Goal: Find specific page/section: Find specific page/section

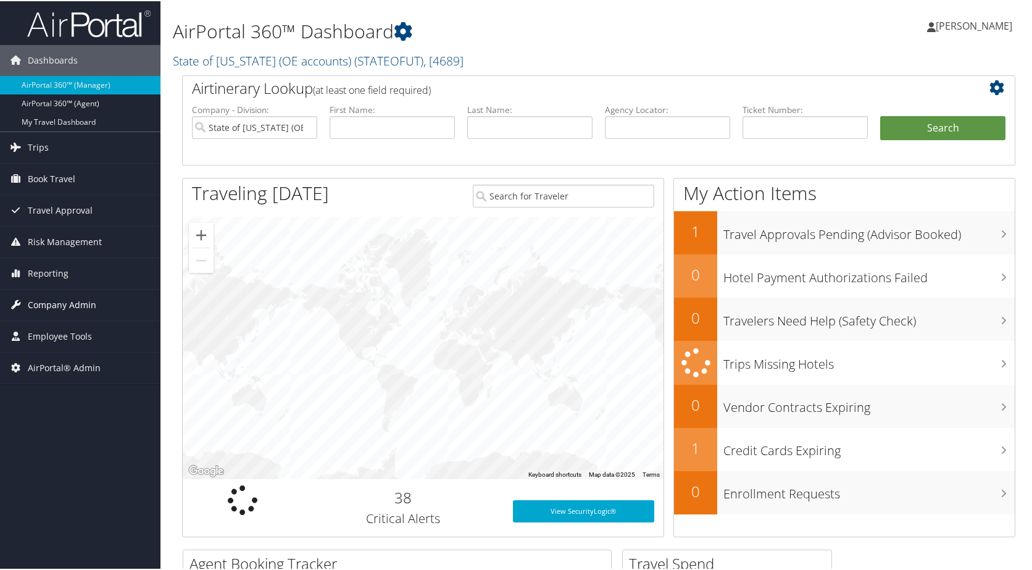
click at [65, 304] on span "Company Admin" at bounding box center [62, 303] width 68 height 31
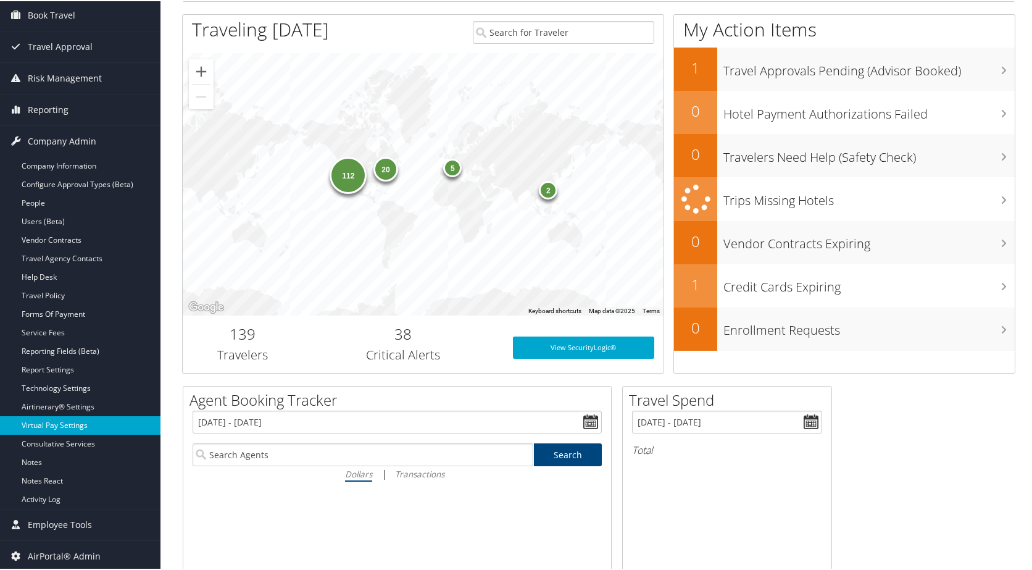
scroll to position [185, 0]
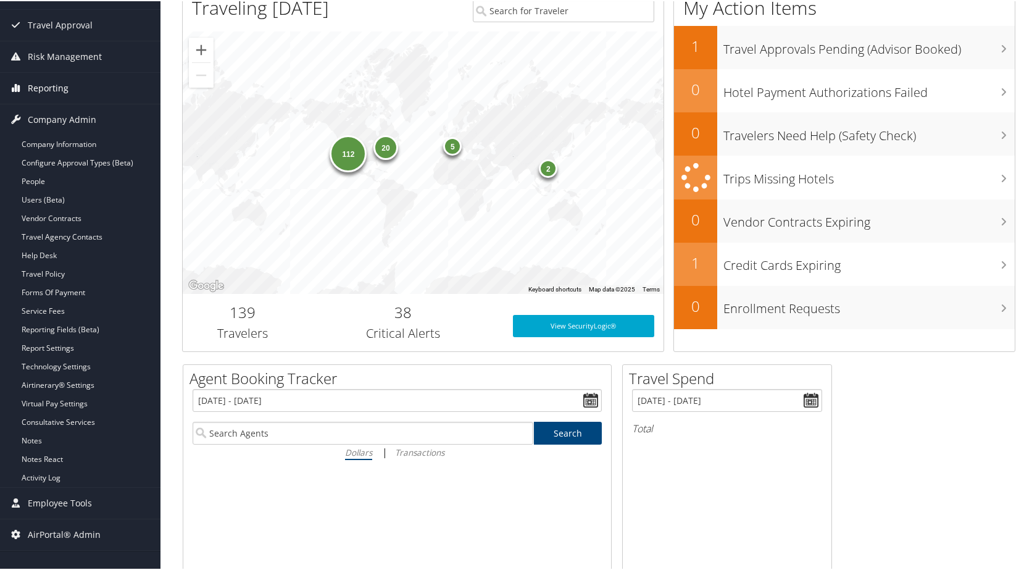
click at [60, 86] on span "Reporting" at bounding box center [48, 87] width 41 height 31
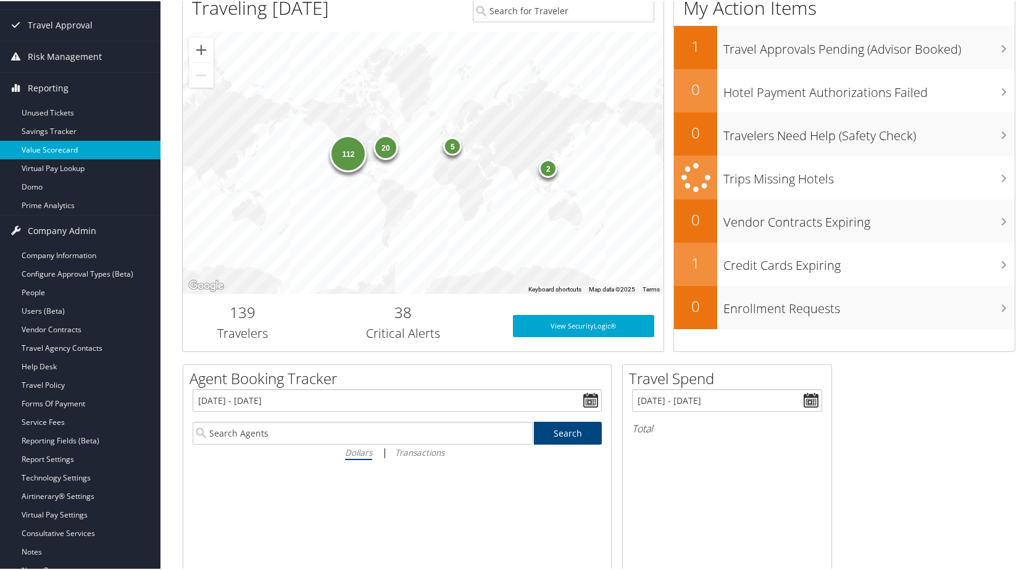
click at [62, 146] on link "Value Scorecard" at bounding box center [80, 148] width 160 height 19
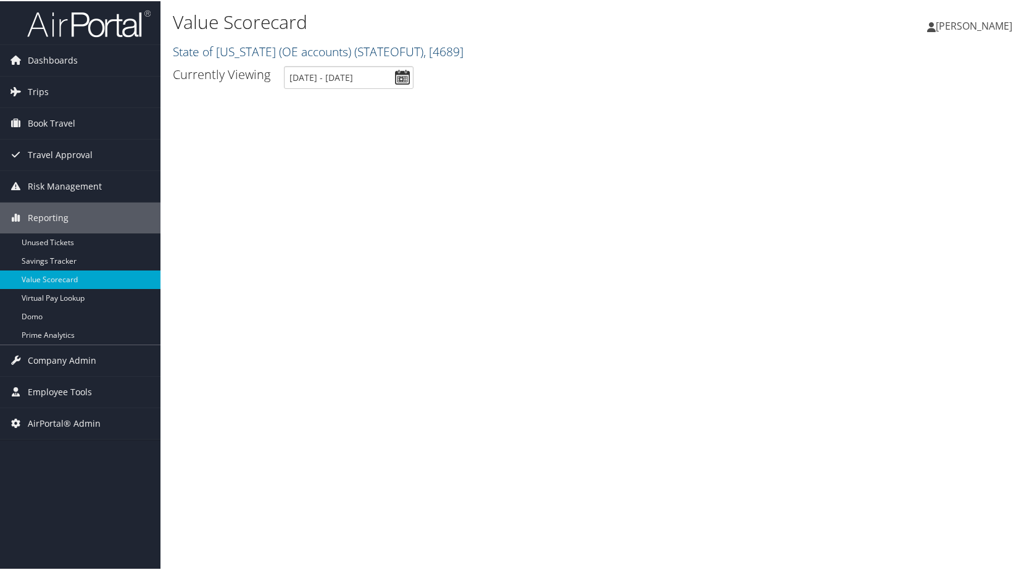
click at [266, 52] on link "State of [US_STATE] (OE accounts) ( STATEOFUT ) , [ 4689 ]" at bounding box center [318, 50] width 291 height 17
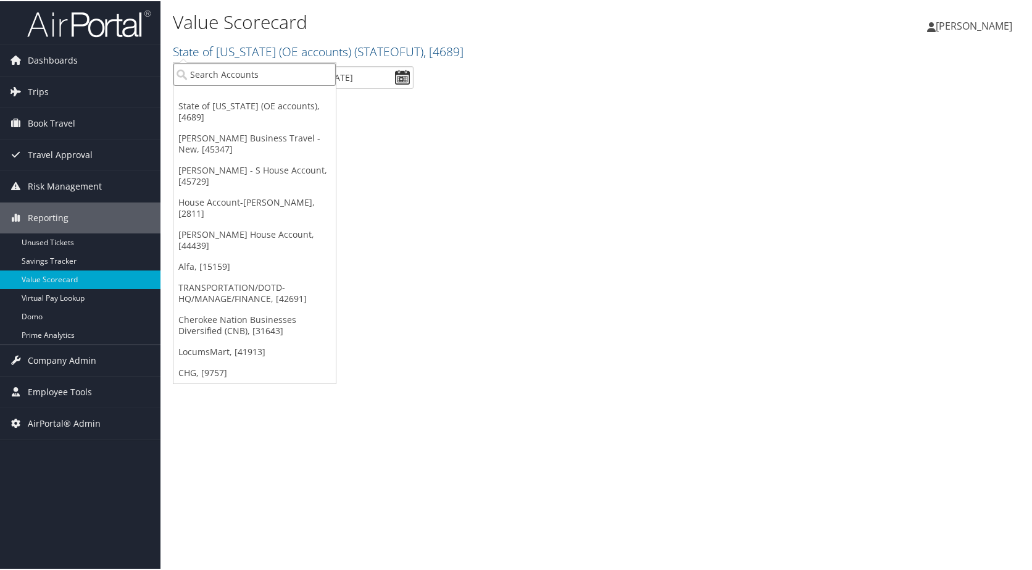
click at [267, 66] on input "search" at bounding box center [254, 73] width 162 height 23
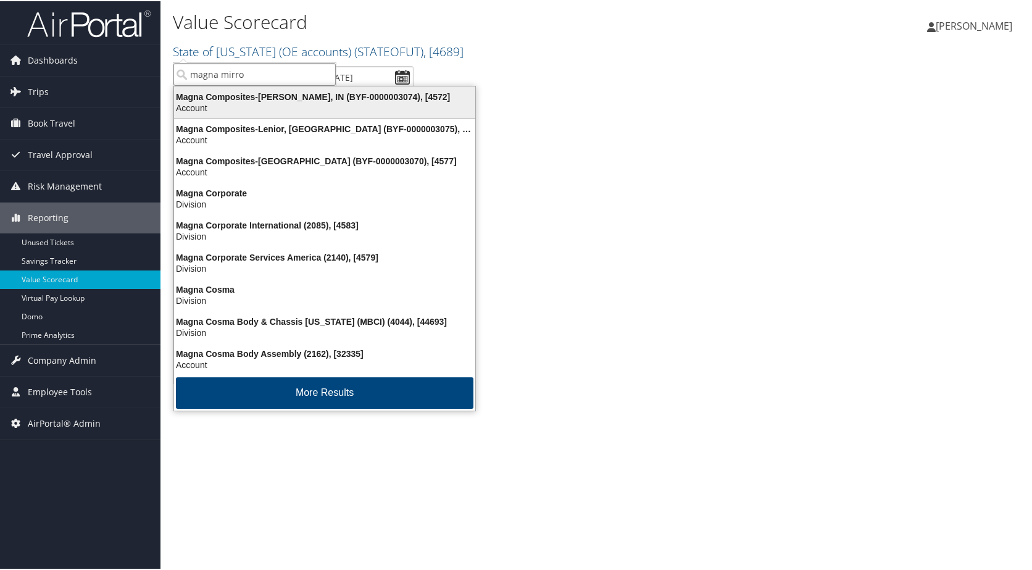
type input "magna mirror"
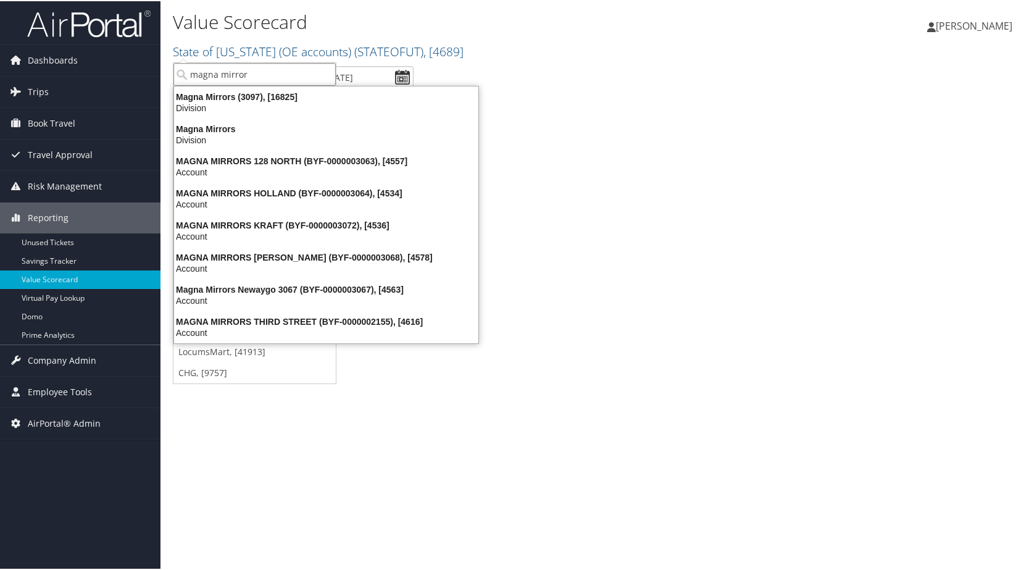
click at [245, 94] on div "Magna Mirrors (3097), [16825]" at bounding box center [326, 95] width 319 height 11
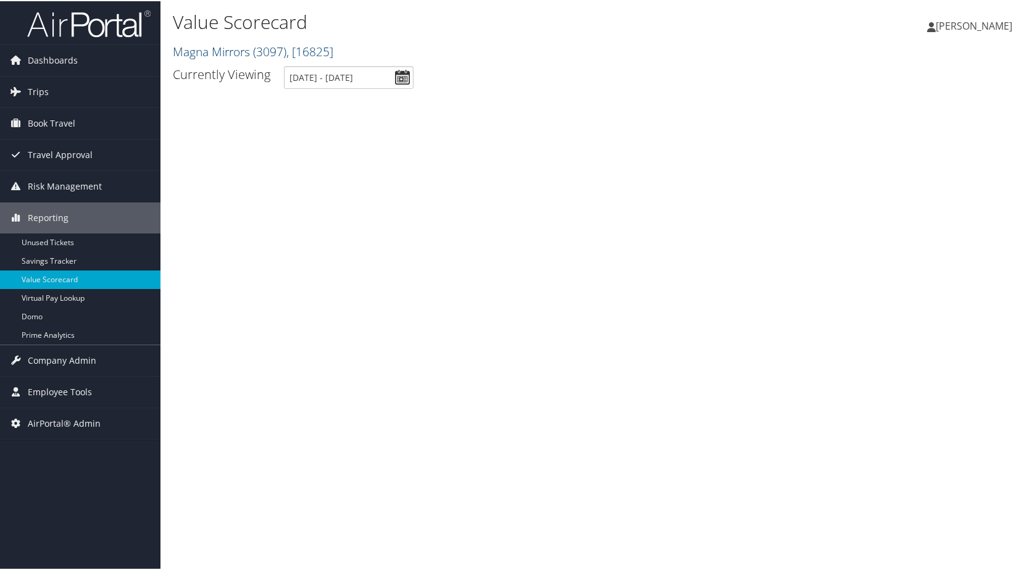
click at [252, 52] on link "Magna Mirrors ( 3097 ) , [ 16825 ]" at bounding box center [253, 50] width 160 height 17
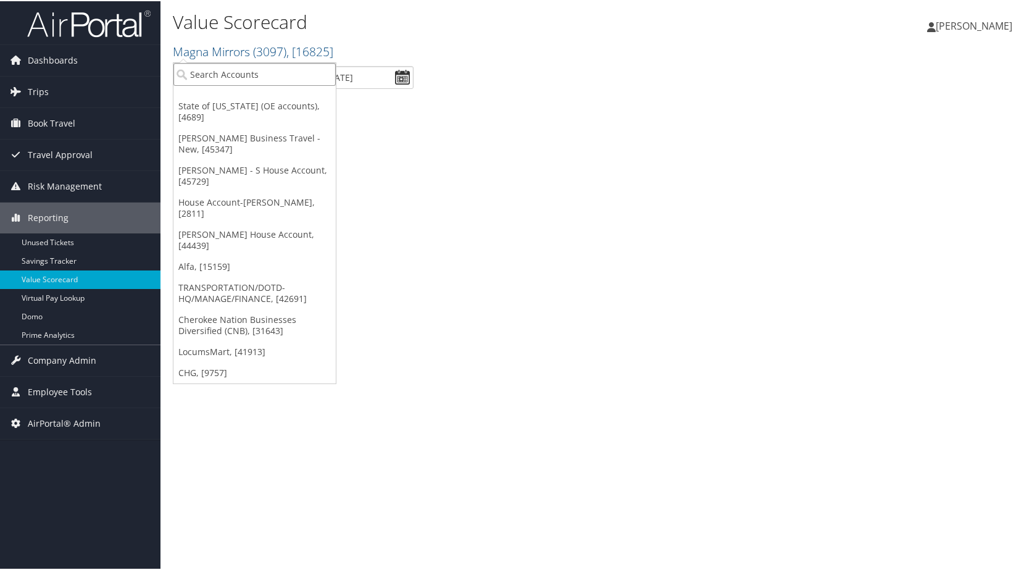
click at [252, 64] on input "search" at bounding box center [254, 73] width 162 height 23
type input "magna mirrors"
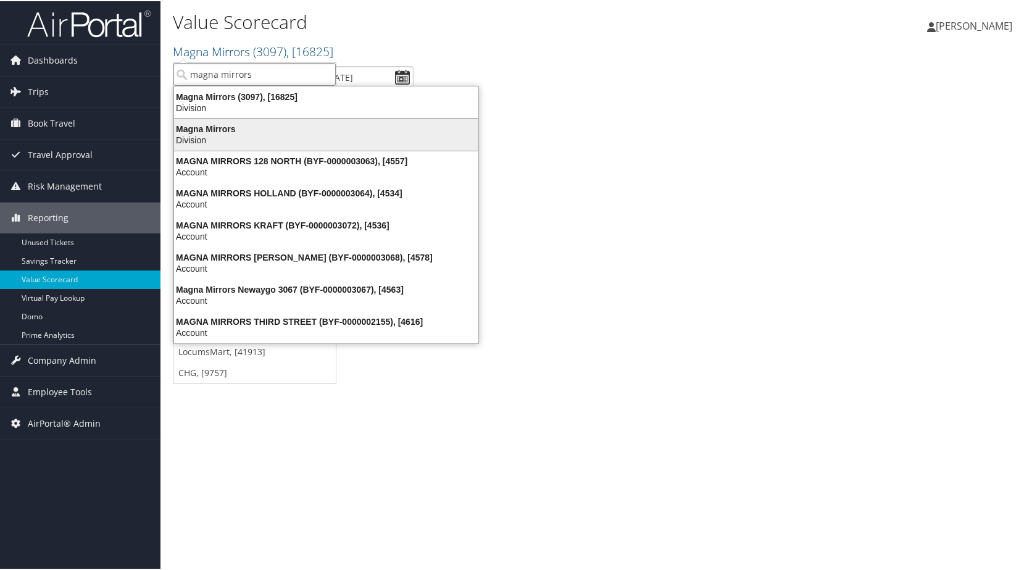
click at [224, 134] on div "Division" at bounding box center [326, 138] width 319 height 11
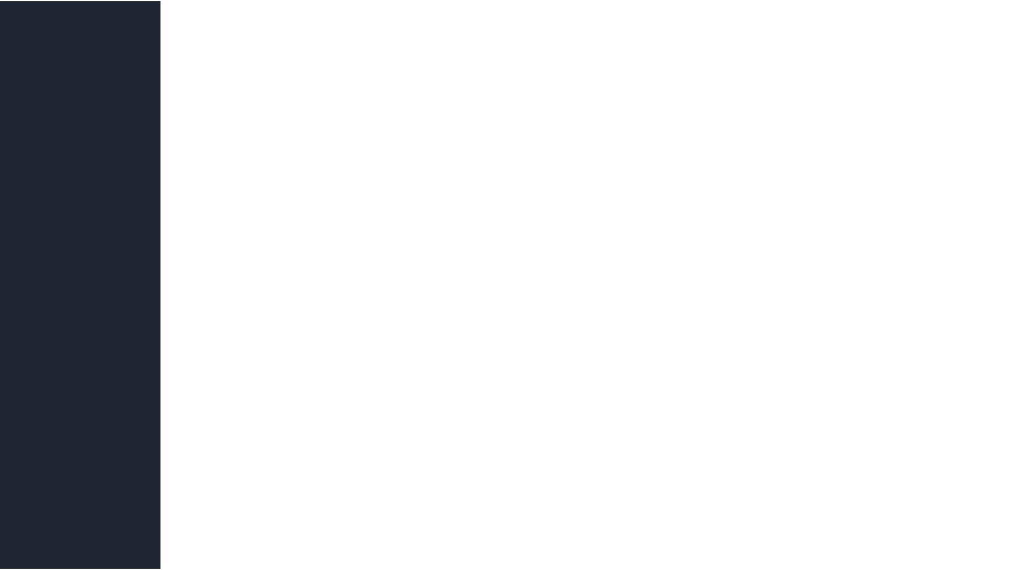
scroll to position [1234, 0]
